Goal: Task Accomplishment & Management: Manage account settings

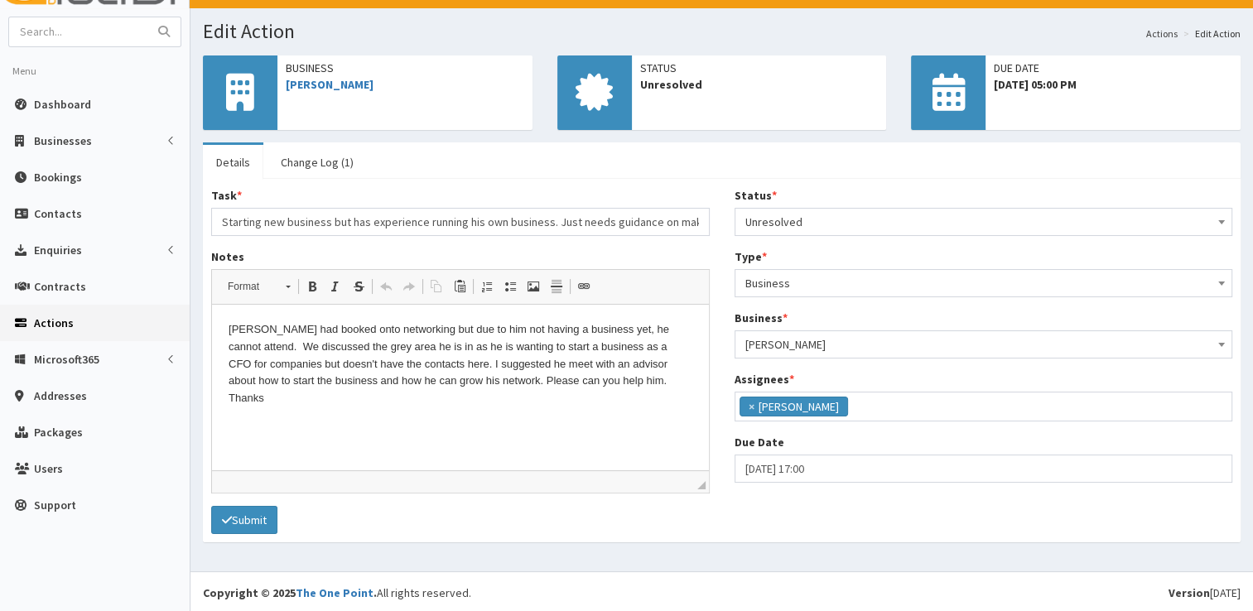
scroll to position [87, 0]
click at [61, 108] on span "Dashboard" at bounding box center [62, 104] width 57 height 15
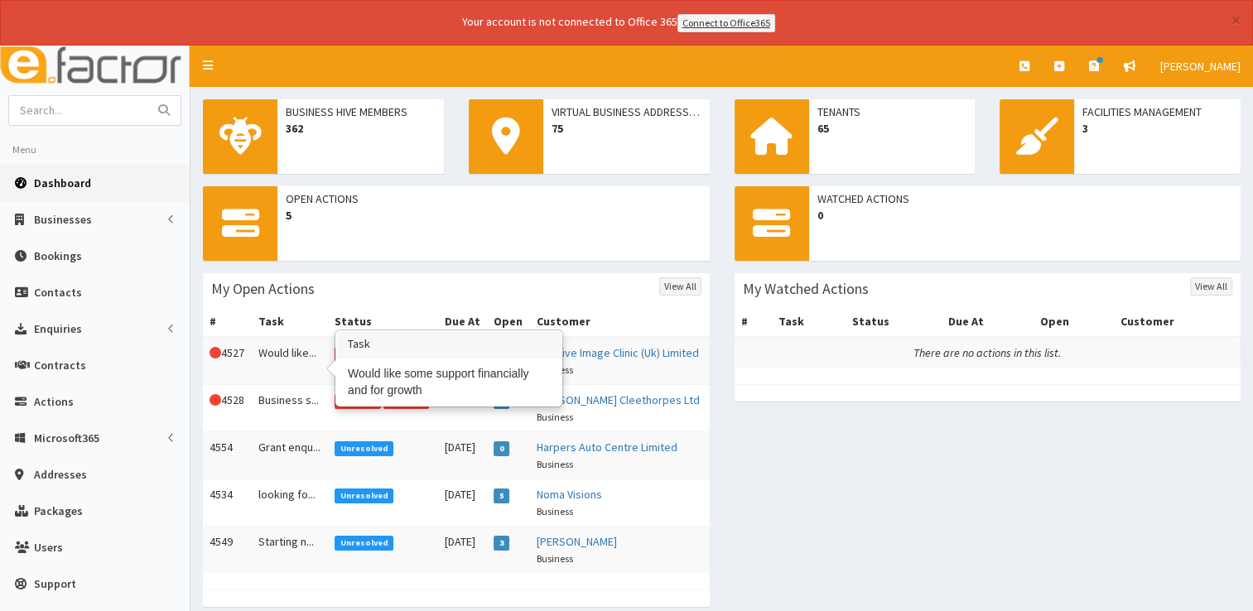
click at [274, 352] on td "Would like..." at bounding box center [290, 361] width 76 height 48
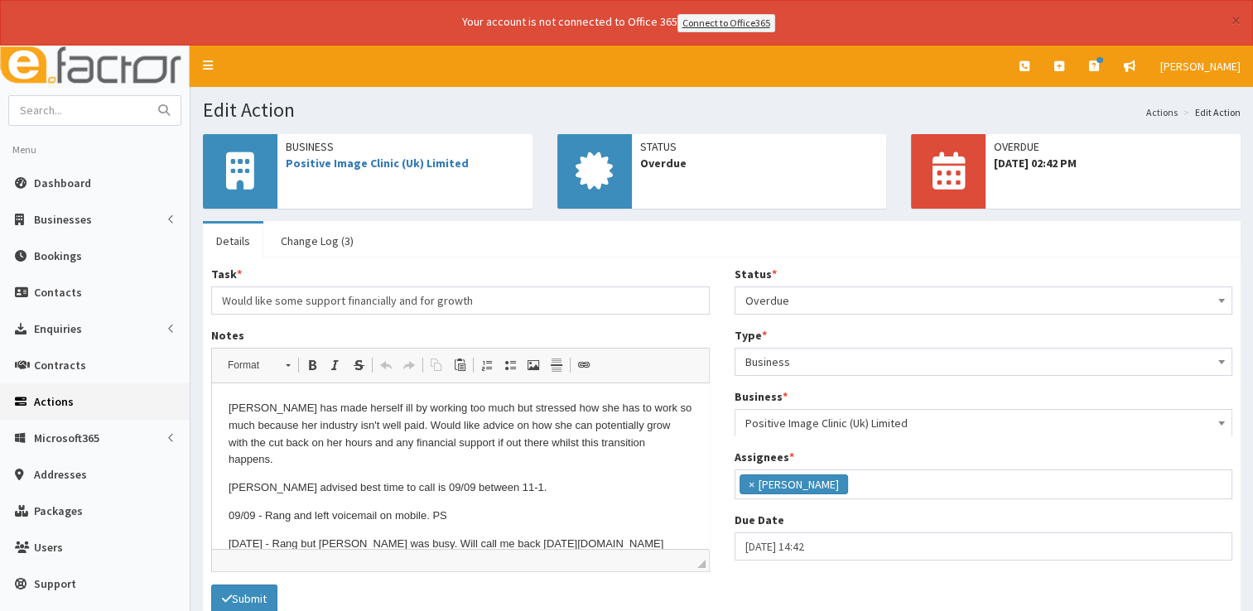
scroll to position [87, 0]
click at [364, 169] on span "Positive Image Clinic (Uk) Limited" at bounding box center [405, 163] width 238 height 17
click at [384, 168] on link "Positive Image Clinic (Uk) Limited" at bounding box center [377, 163] width 183 height 15
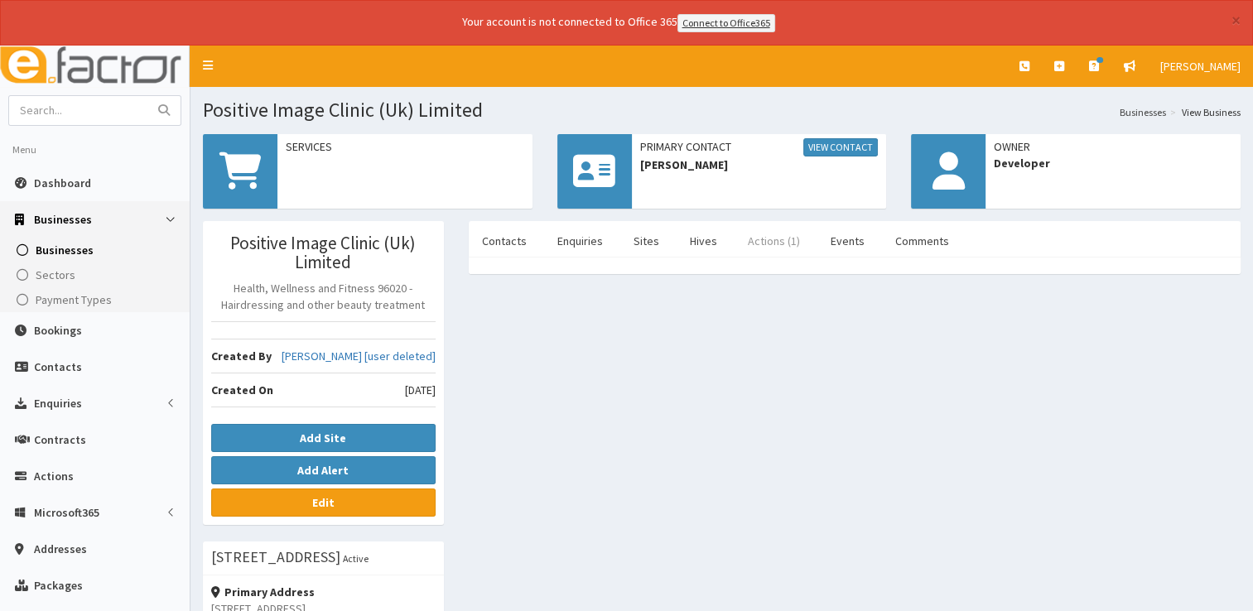
click at [765, 243] on link "Actions (1)" at bounding box center [773, 241] width 79 height 35
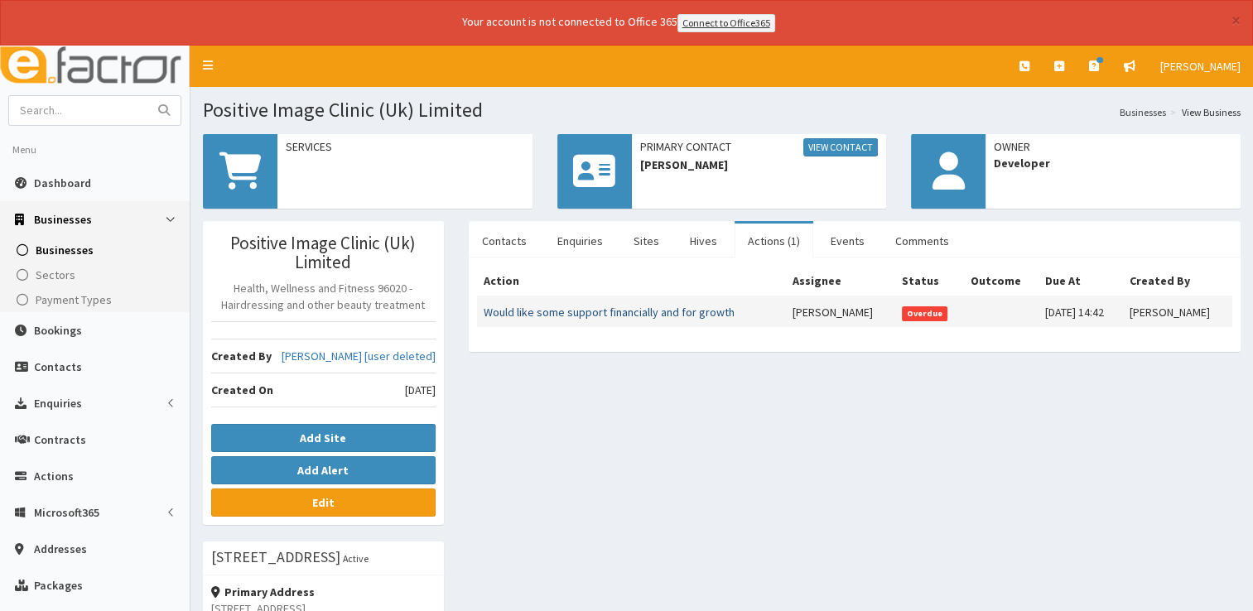
click at [648, 306] on link "Would like some support financially and for growth" at bounding box center [608, 312] width 251 height 15
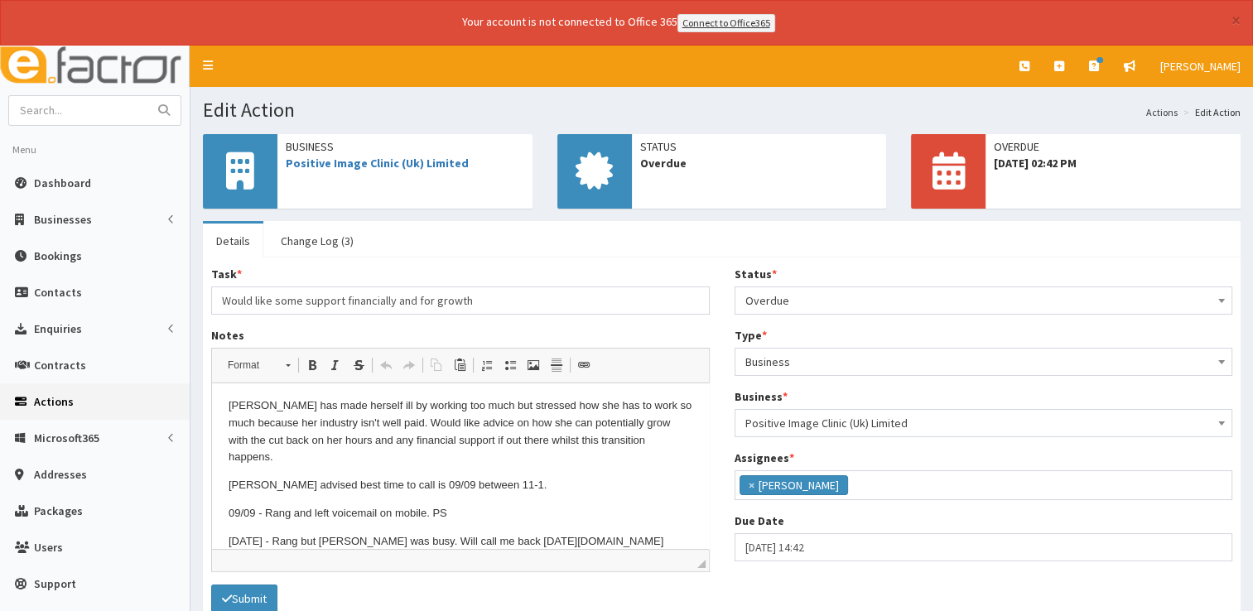
scroll to position [3, 0]
click at [597, 532] on p "[DATE] - Rang but [PERSON_NAME] was busy. Will call me back [DATE][DOMAIN_NAME]" at bounding box center [460, 540] width 464 height 17
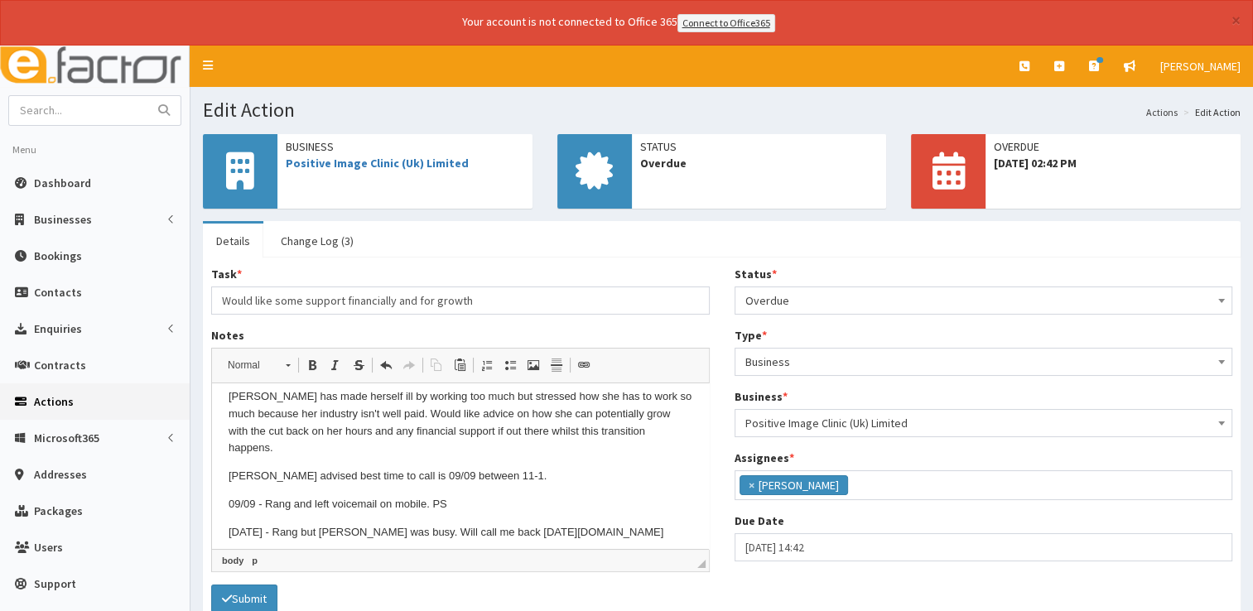
scroll to position [29, 0]
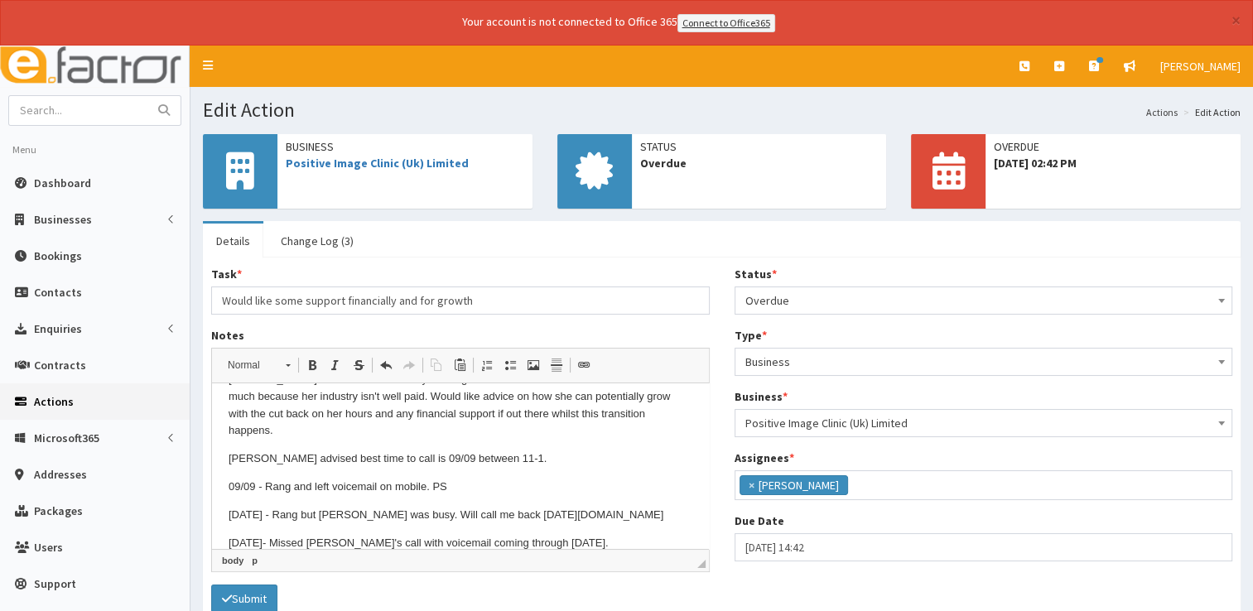
click at [990, 299] on span "Overdue" at bounding box center [983, 300] width 477 height 23
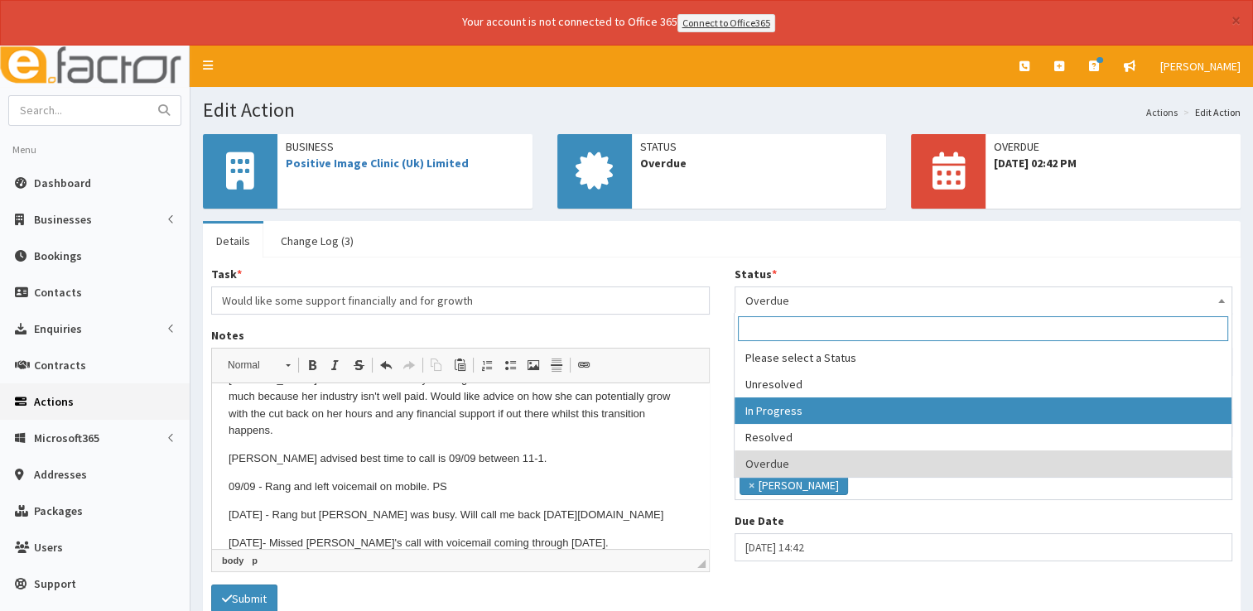
select select "2"
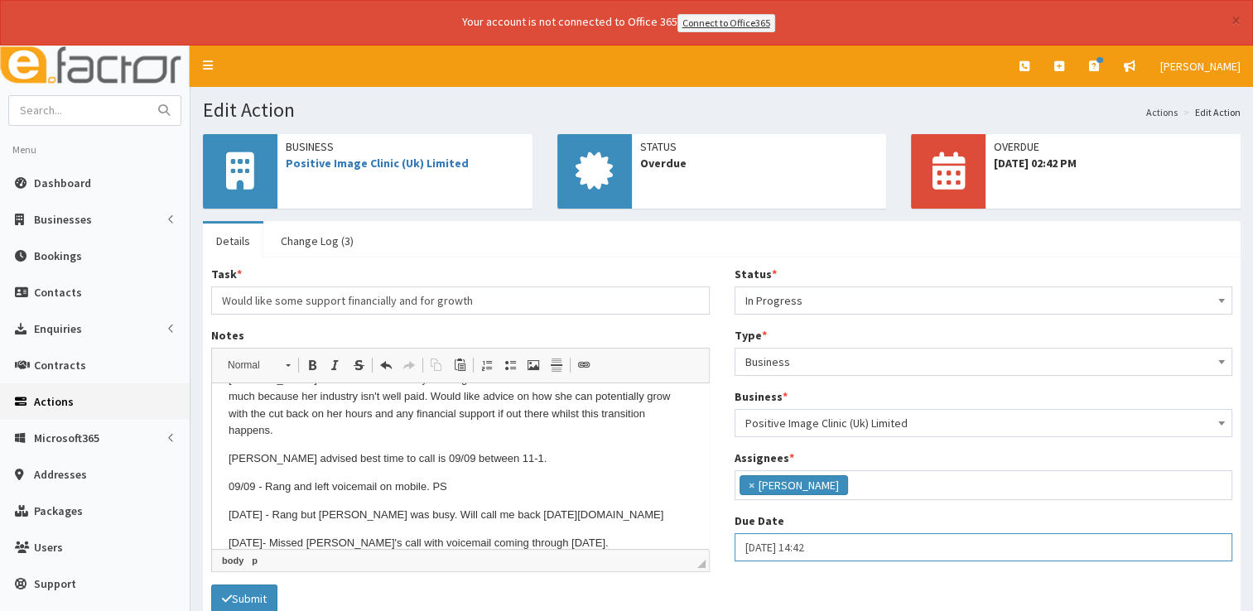
select select "14"
select select "42"
click at [863, 554] on input "[DATE] 14:42" at bounding box center [983, 547] width 498 height 28
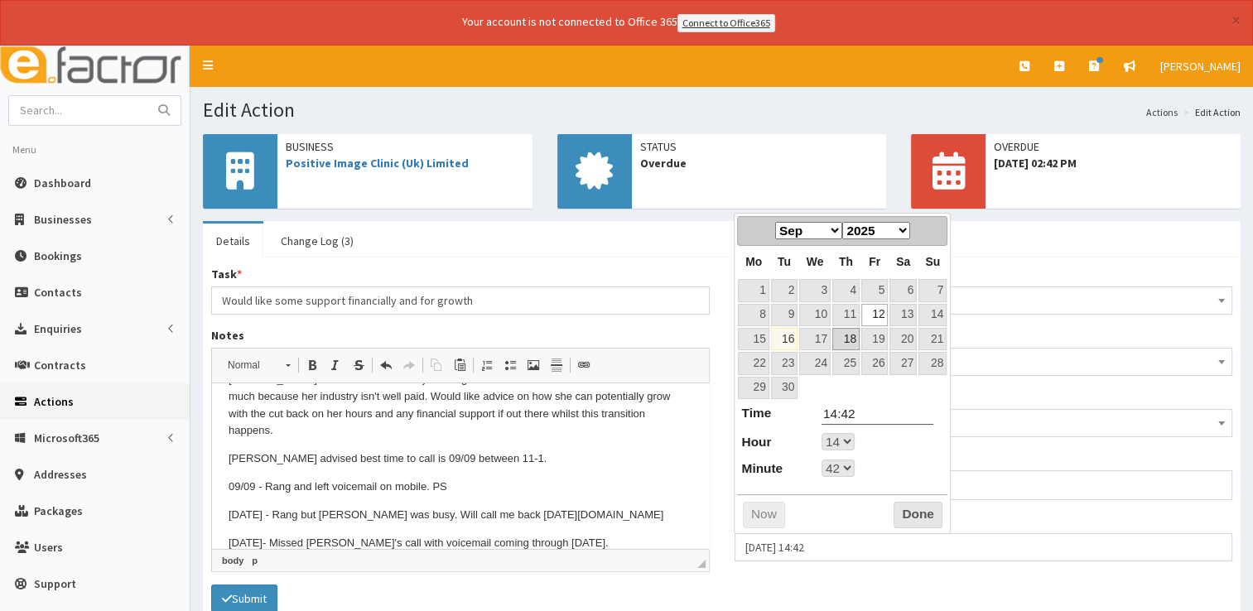
click at [843, 338] on link "18" at bounding box center [845, 339] width 27 height 22
type input "18-09-2025 14:42"
select select "14"
select select "42"
click at [926, 506] on button "Done" at bounding box center [917, 515] width 49 height 26
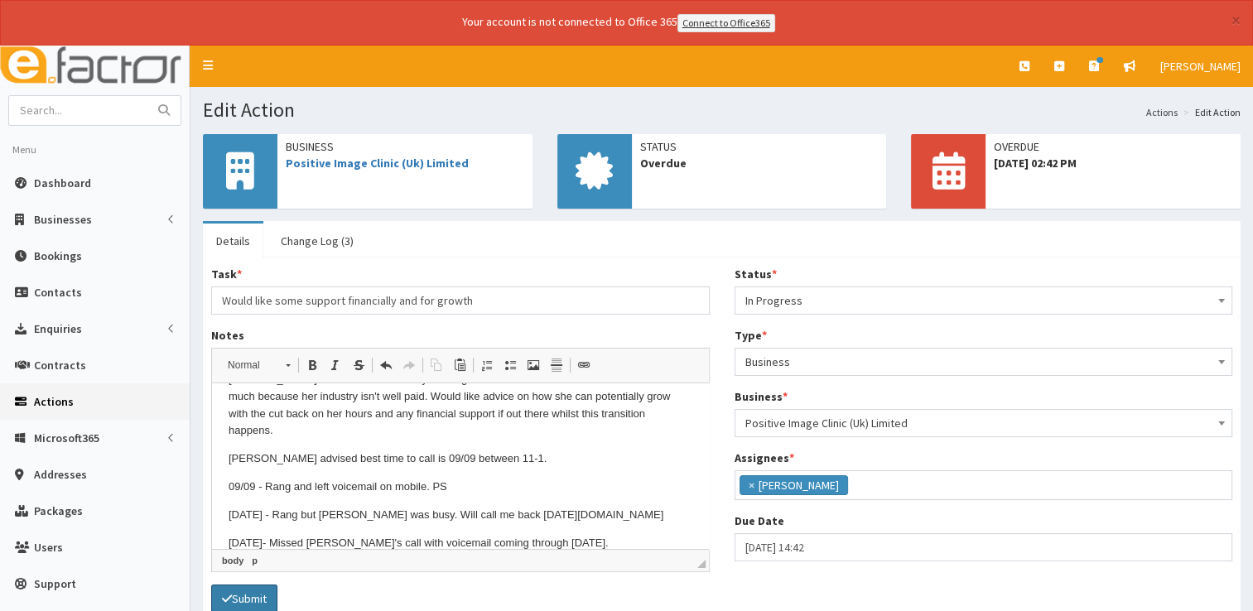
click at [226, 593] on icon "submit" at bounding box center [227, 599] width 10 height 12
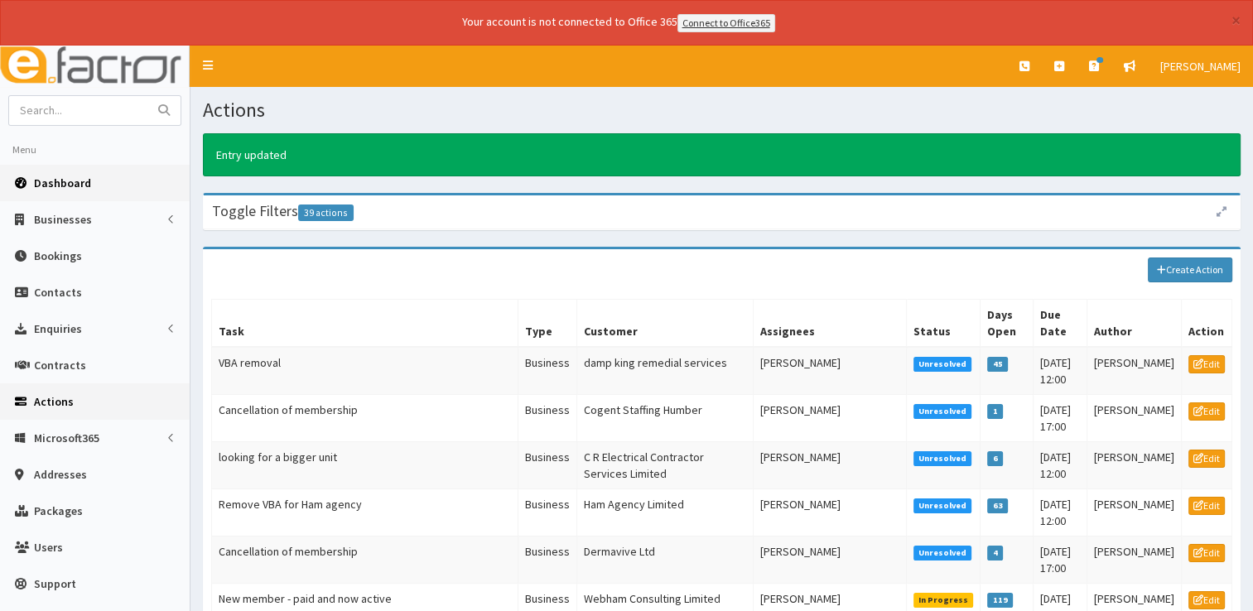
click at [50, 180] on span "Dashboard" at bounding box center [62, 183] width 57 height 15
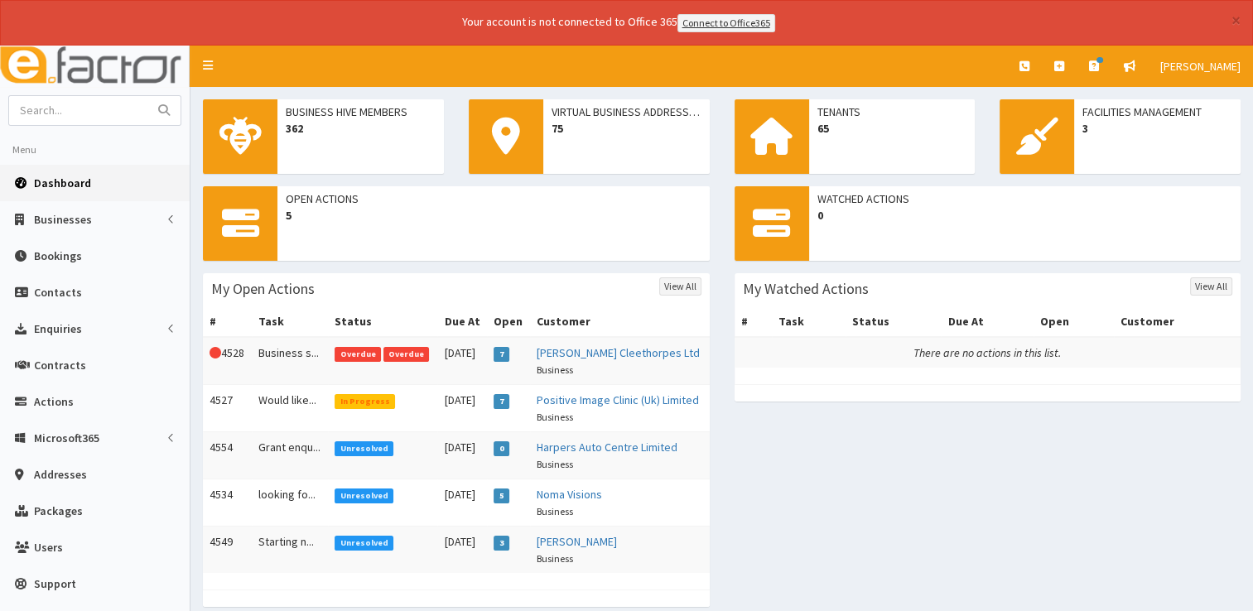
click at [626, 221] on div "Open Actions 5" at bounding box center [493, 206] width 432 height 41
click at [68, 99] on input "text" at bounding box center [78, 110] width 139 height 29
type input "asset helath"
click at [147, 96] on button "submit" at bounding box center [163, 110] width 33 height 29
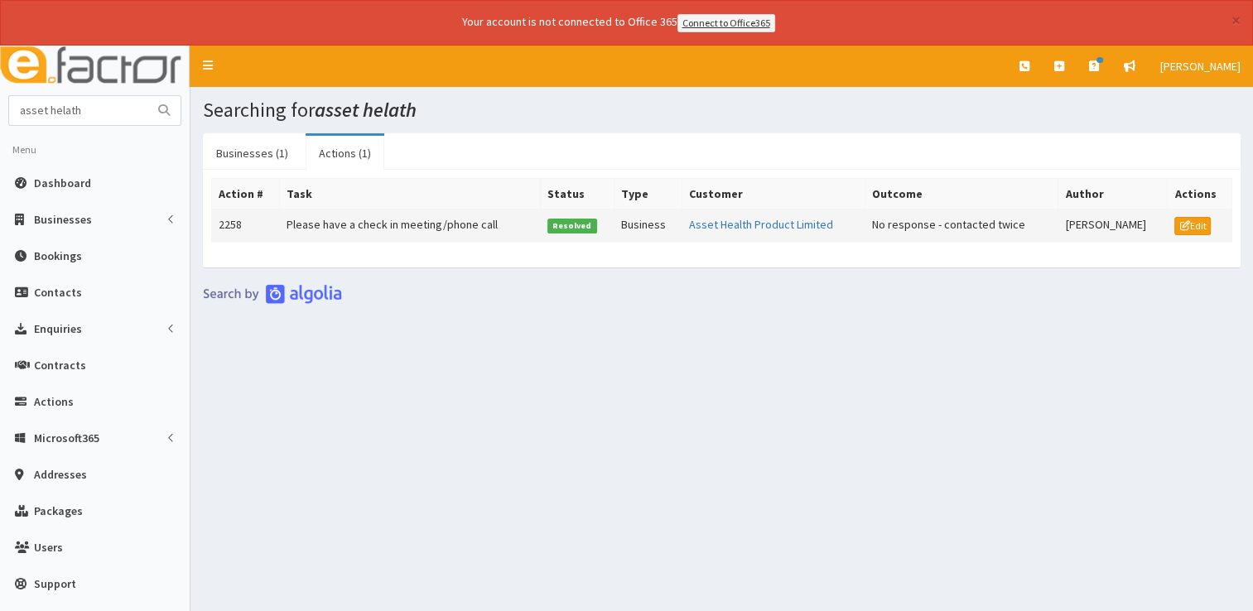
click at [397, 224] on td "Please have a check in meeting/phone call" at bounding box center [410, 225] width 261 height 33
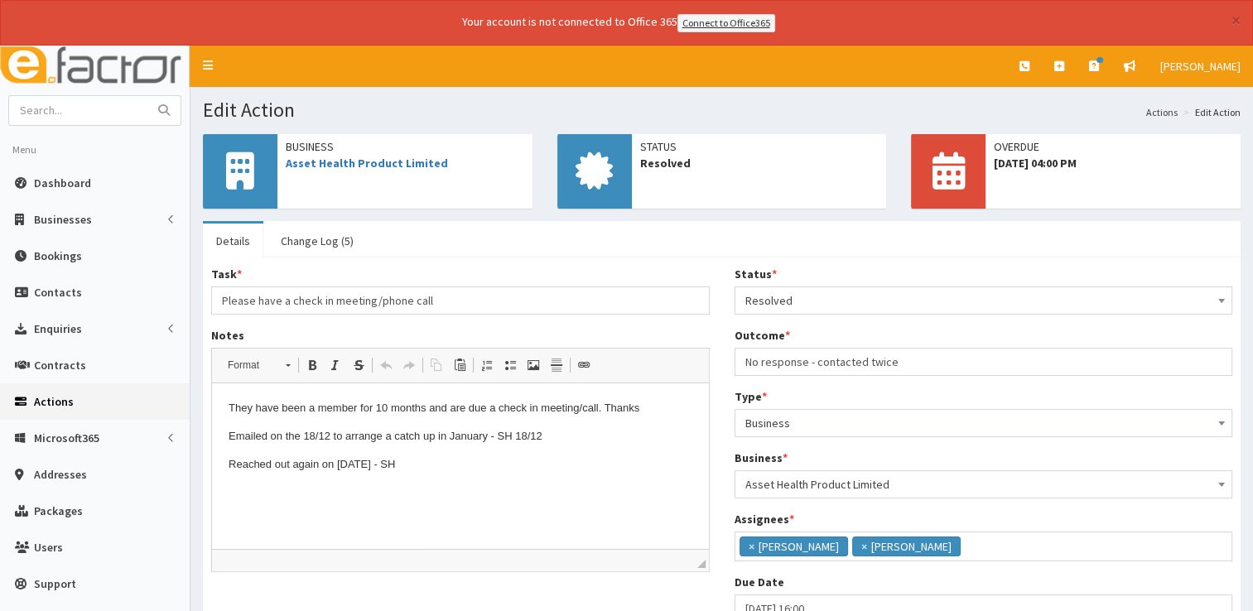
scroll to position [118, 0]
click at [366, 157] on link "Asset Health Product Limited" at bounding box center [367, 163] width 162 height 15
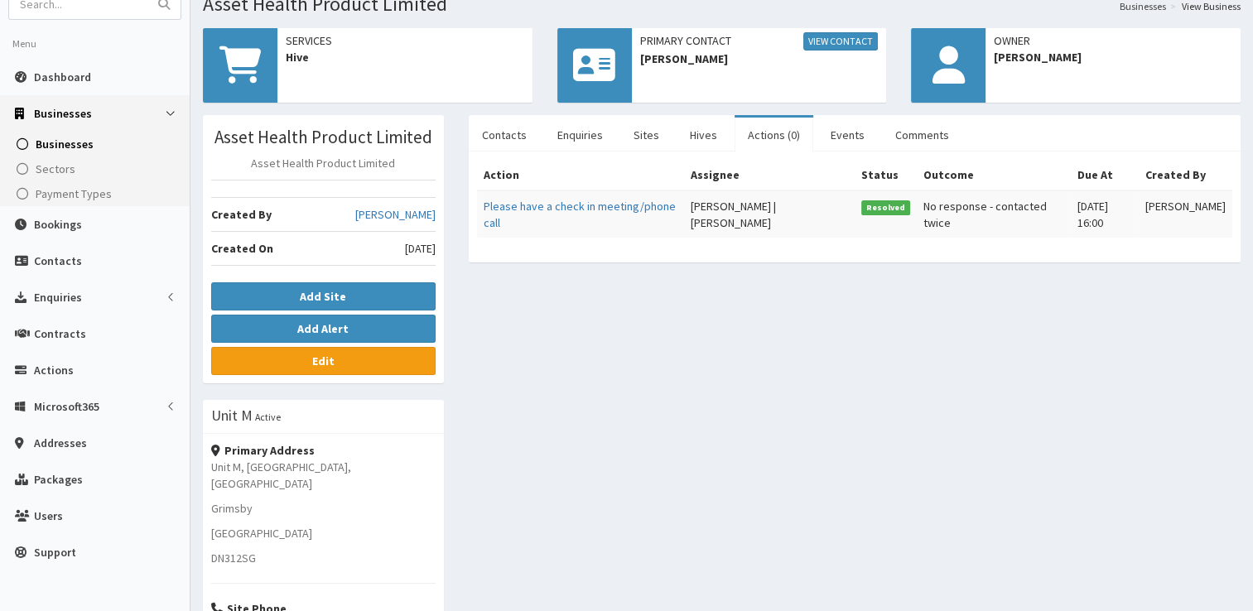
scroll to position [331, 0]
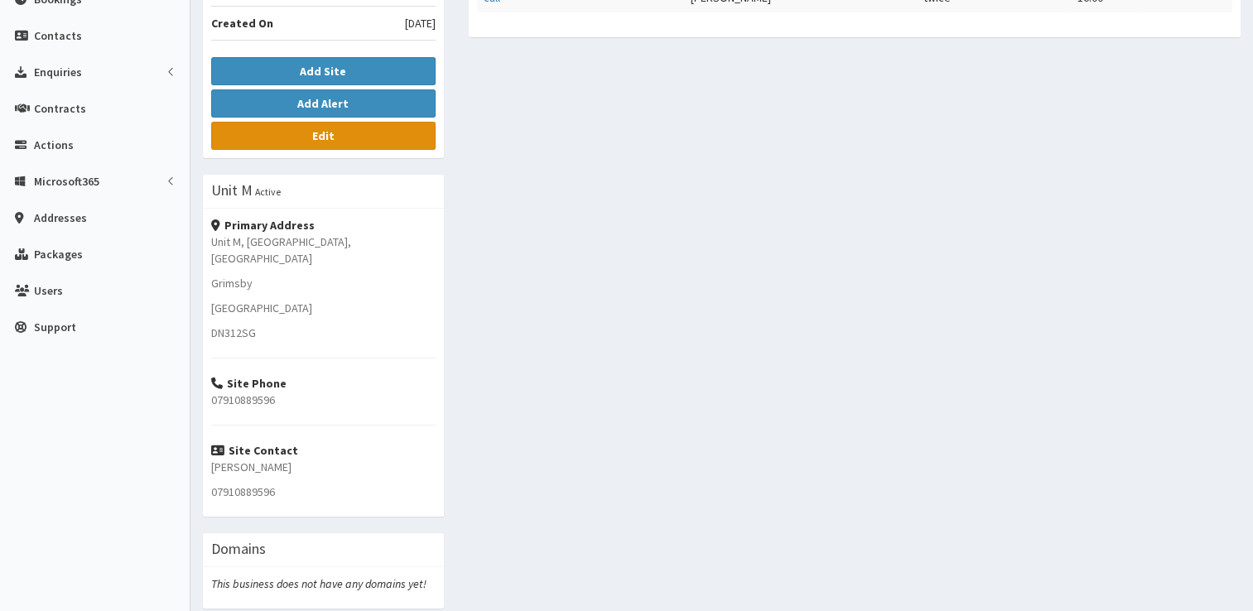
click at [346, 122] on link "Edit" at bounding box center [323, 136] width 224 height 28
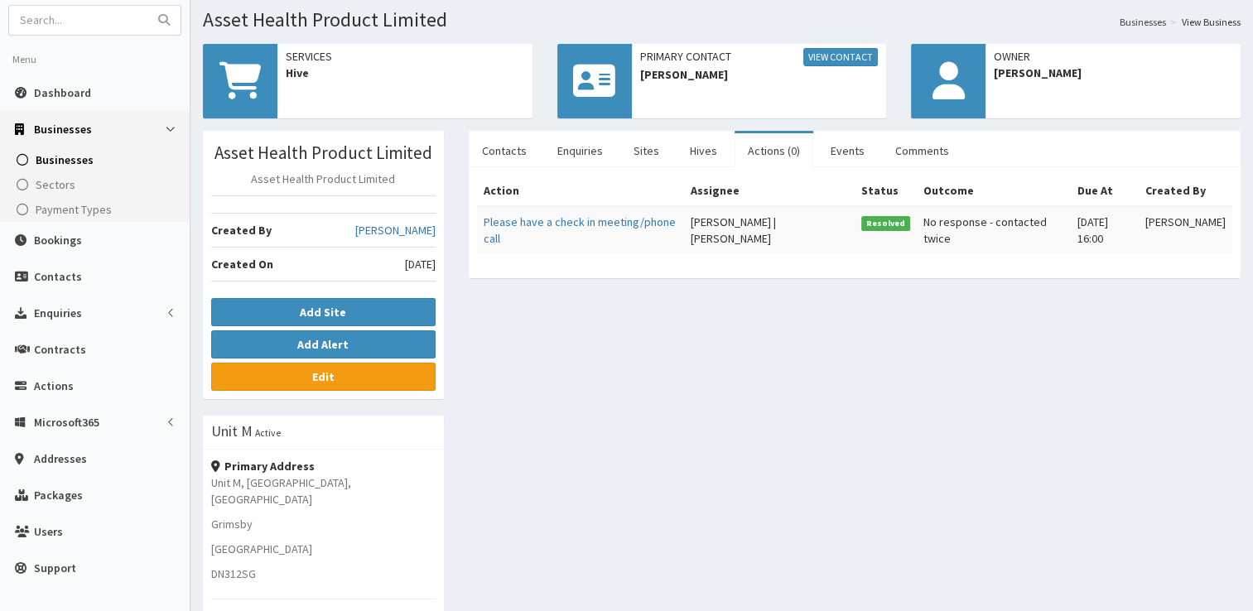
scroll to position [83, 0]
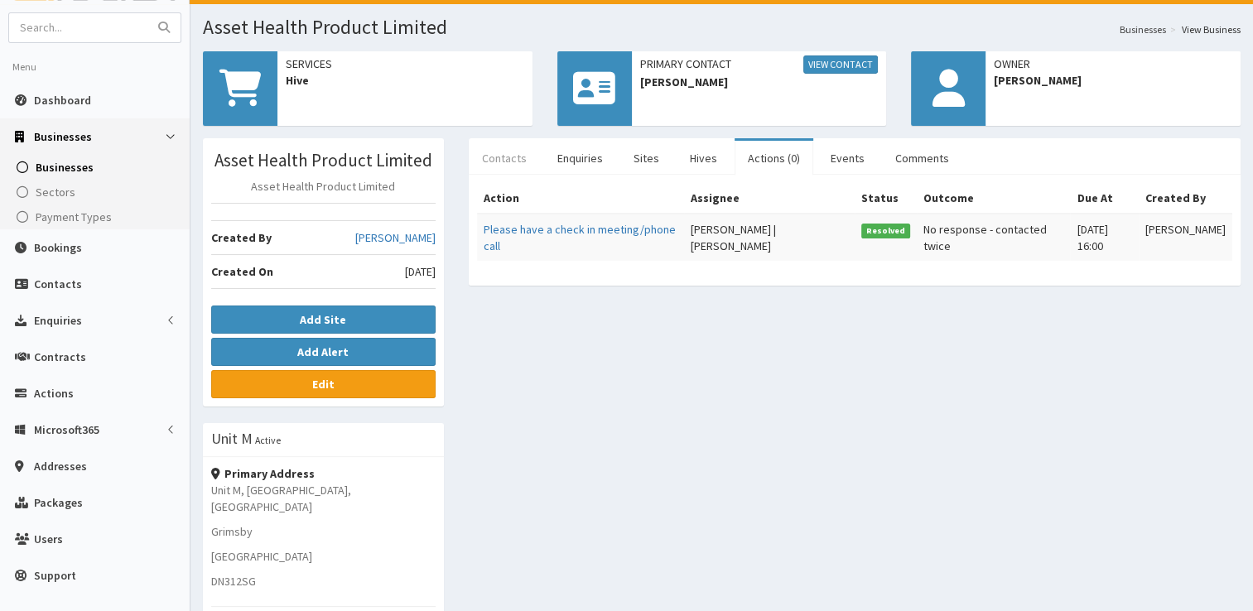
click at [507, 156] on link "Contacts" at bounding box center [504, 158] width 71 height 35
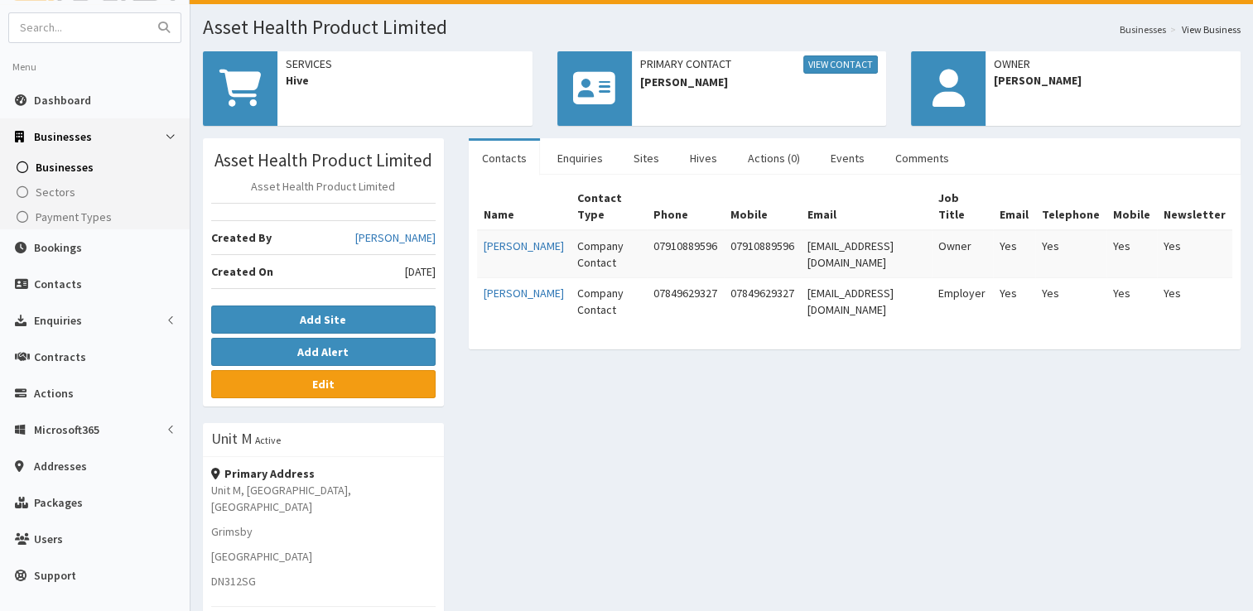
click at [834, 544] on div "Asset Health Product Limited Asset Health Product Limited Created By Jessica Ca…" at bounding box center [721, 505] width 1062 height 735
